Goal: Find specific page/section: Find specific page/section

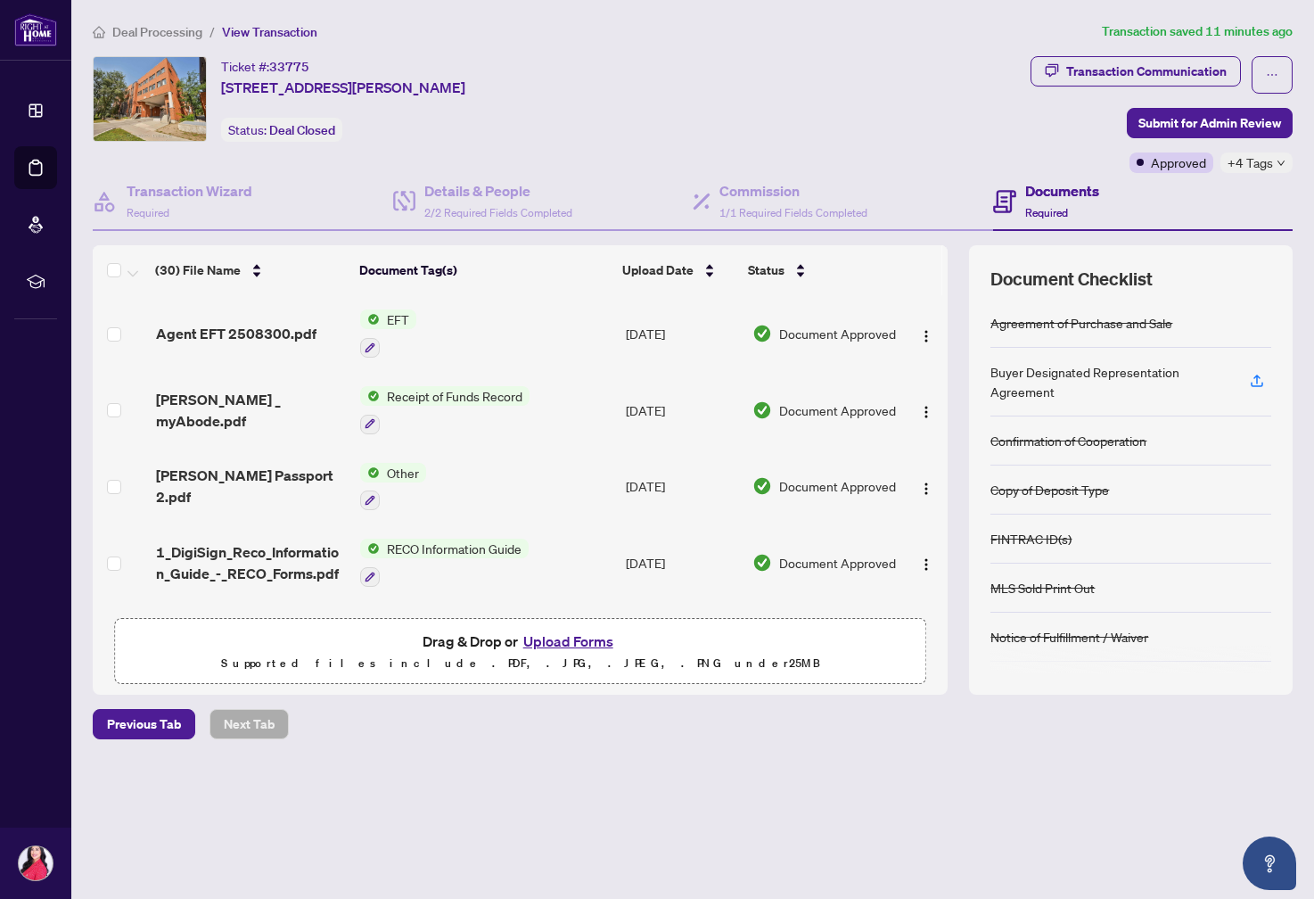
click at [487, 326] on td "EFT" at bounding box center [486, 333] width 266 height 77
click at [510, 398] on span "Receipt of Funds Record" at bounding box center [455, 396] width 150 height 20
click at [858, 406] on span "Document Approved" at bounding box center [837, 410] width 117 height 20
click at [552, 485] on td "Other" at bounding box center [486, 486] width 266 height 77
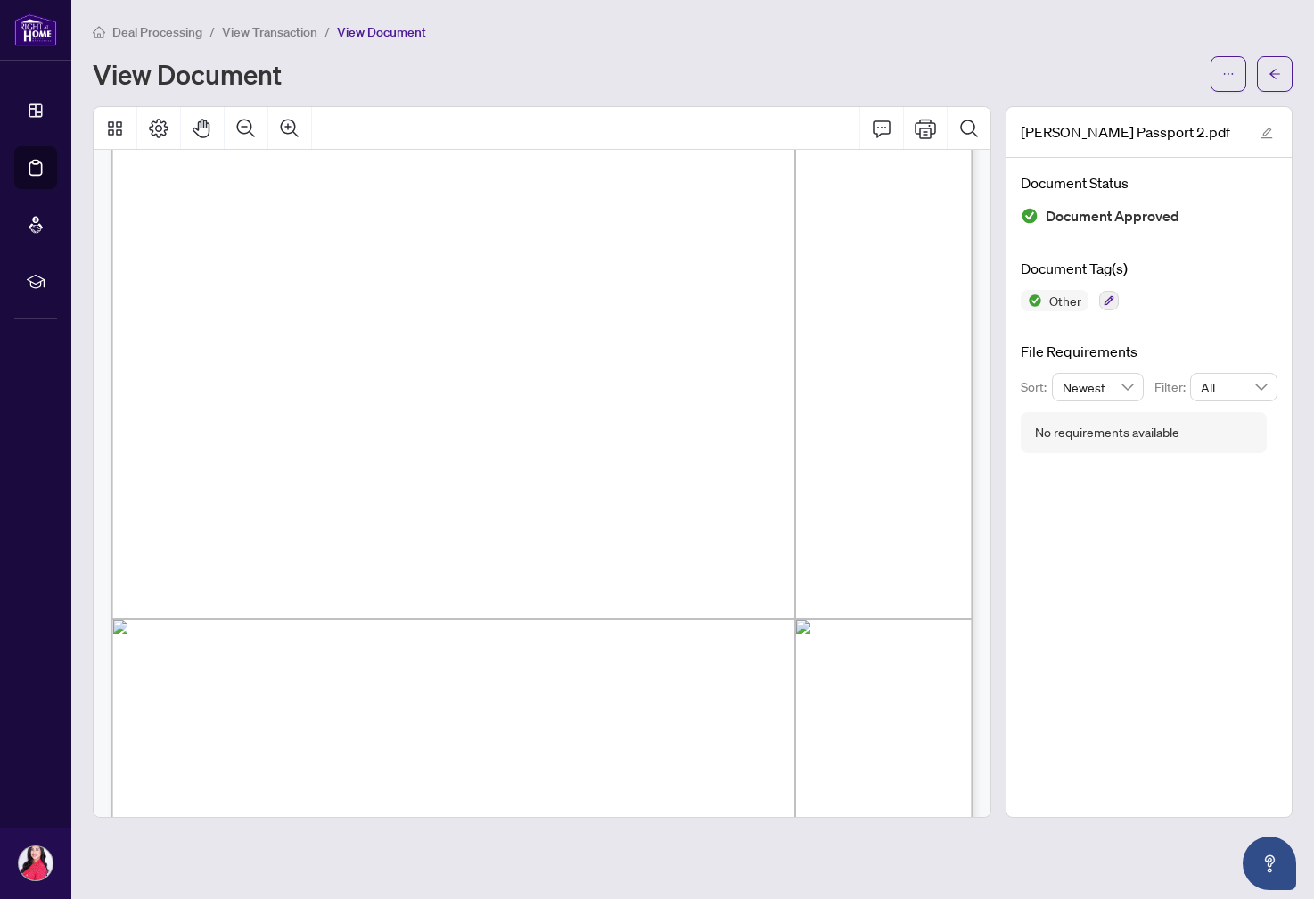
scroll to position [288, 0]
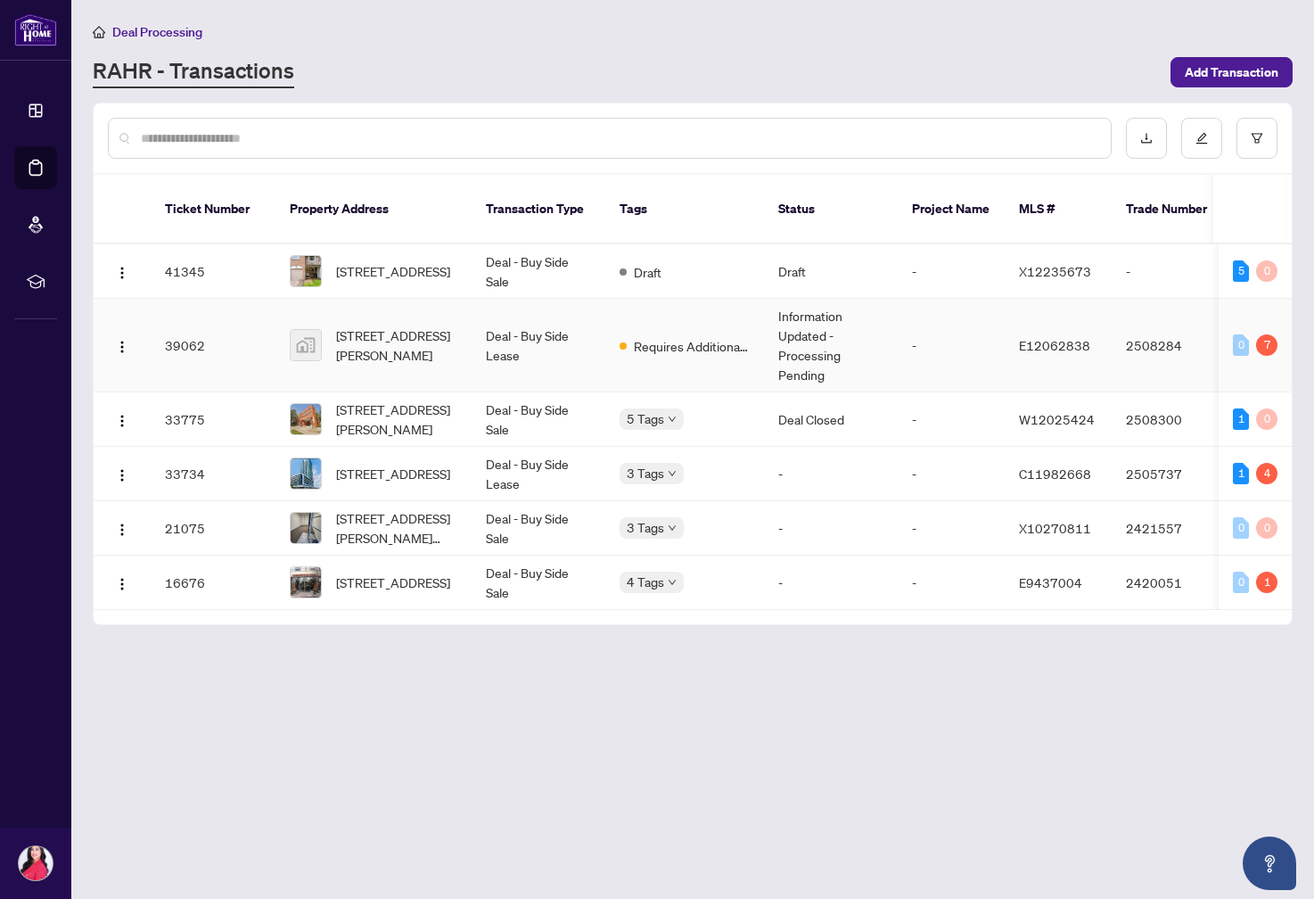
click at [575, 330] on td "Deal - Buy Side Lease" at bounding box center [539, 346] width 134 height 94
